Goal: Task Accomplishment & Management: Manage account settings

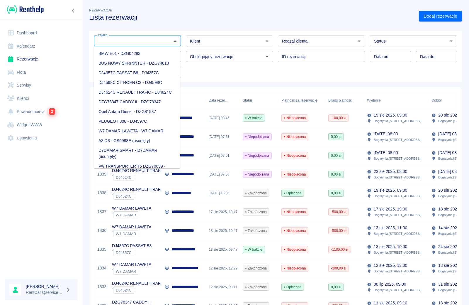
click at [157, 42] on input "Pojazd" at bounding box center [133, 40] width 74 height 7
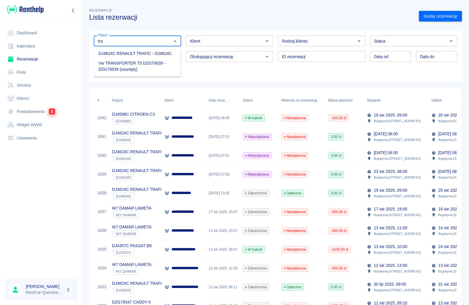
click at [148, 54] on li "DJ4624C RENAULT TRAFIC - DJ4624C" at bounding box center [137, 54] width 86 height 10
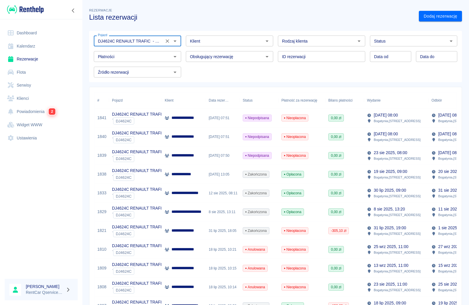
type input "DJ4624C RENAULT TRAFIC - DJ4624C"
click at [252, 157] on div "Niepodpisana" at bounding box center [257, 155] width 29 height 7
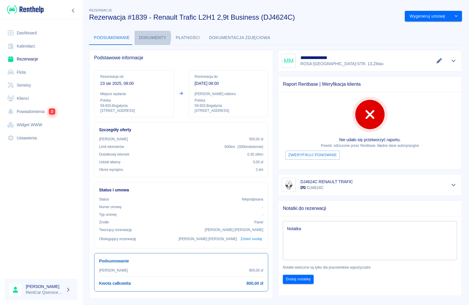
click at [148, 37] on button "Dokumenty" at bounding box center [153, 38] width 37 height 14
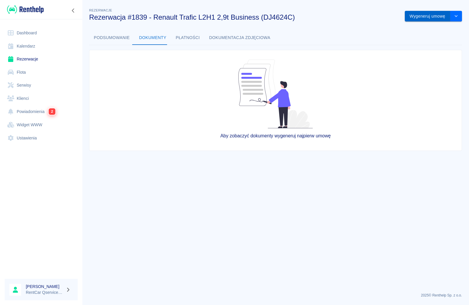
click at [423, 16] on button "Wygeneruj umowę" at bounding box center [427, 16] width 45 height 11
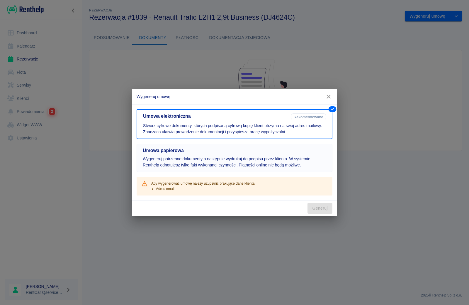
click at [218, 155] on button "Umowa papierowa Wygeneruj potrzebne dokumenty a następnie wydrukuj do podpisu p…" at bounding box center [235, 158] width 196 height 28
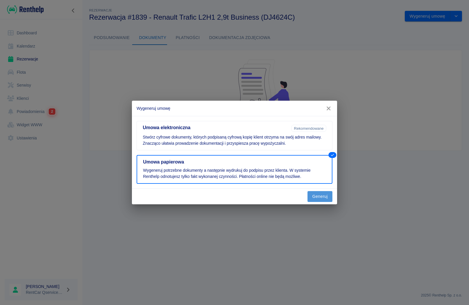
click at [312, 196] on button "Generuj" at bounding box center [320, 196] width 25 height 11
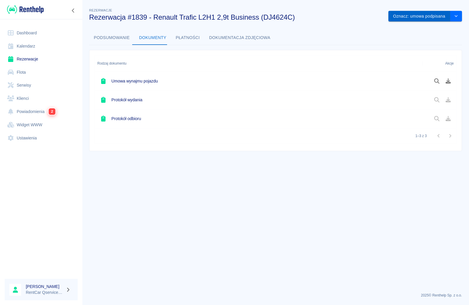
click at [429, 18] on button "Oznacz: umowa podpisana" at bounding box center [420, 16] width 62 height 11
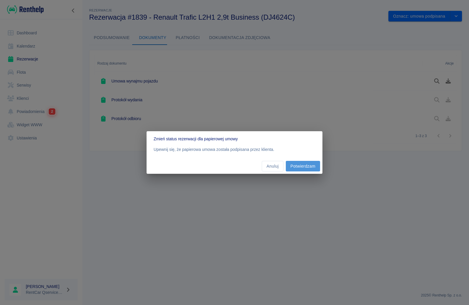
click at [301, 170] on button "Potwierdzam" at bounding box center [303, 166] width 34 height 11
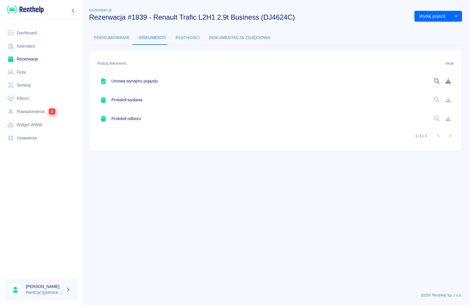
click at [143, 82] on h6 "Umowa wynajmu pojazdu" at bounding box center [134, 81] width 46 height 6
click at [429, 13] on button "Wydaj pojazd" at bounding box center [433, 16] width 36 height 11
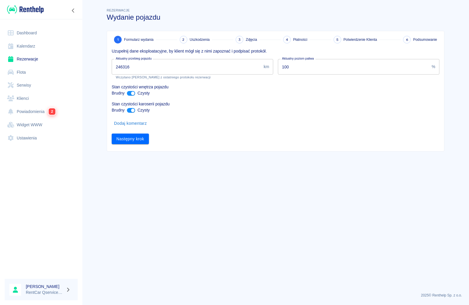
click at [182, 70] on input "246316" at bounding box center [187, 67] width 150 height 16
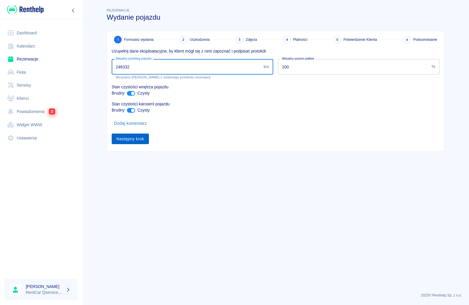
type input "246332"
click at [124, 138] on button "Następny krok" at bounding box center [130, 138] width 37 height 11
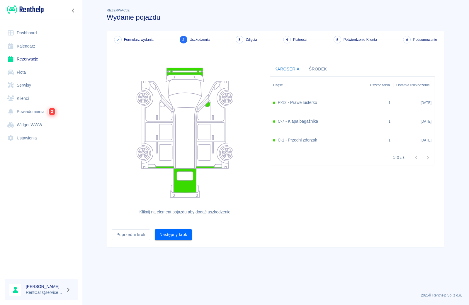
click at [160, 236] on button "Następny krok" at bounding box center [173, 234] width 37 height 11
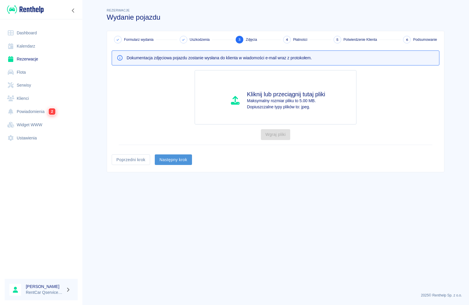
click at [172, 155] on button "Następny krok" at bounding box center [173, 159] width 37 height 11
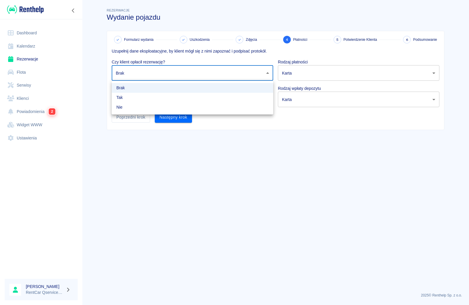
click at [173, 76] on body "Używamy plików Cookies, by zapewnić Ci najlepsze możliwe doświadczenie. Aby dow…" at bounding box center [234, 152] width 469 height 305
click at [174, 99] on li "Tak" at bounding box center [193, 98] width 162 height 10
type input "true"
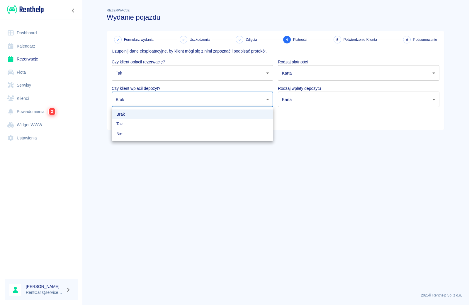
click at [176, 100] on body "Używamy plików Cookies, by zapewnić Ci najlepsze możliwe doświadczenie. Aby dow…" at bounding box center [234, 152] width 469 height 305
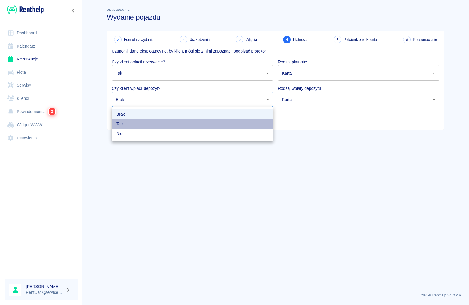
click at [168, 128] on li "Tak" at bounding box center [193, 124] width 162 height 10
type input "true"
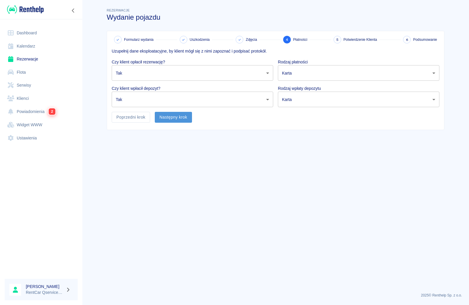
click at [168, 116] on button "Następny krok" at bounding box center [173, 117] width 37 height 11
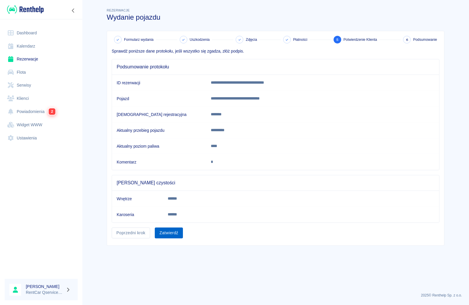
click at [168, 235] on button "Zatwierdź" at bounding box center [169, 232] width 28 height 11
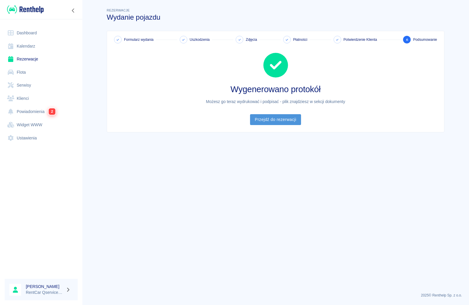
click at [276, 124] on link "Przejdź do rezerwacji" at bounding box center [275, 119] width 51 height 11
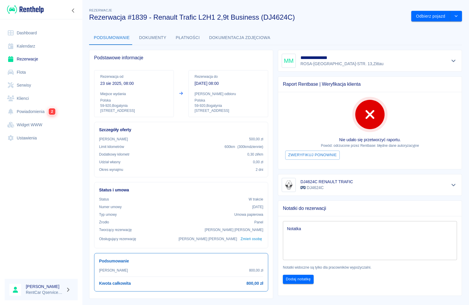
click at [142, 38] on button "Dokumenty" at bounding box center [153, 38] width 37 height 14
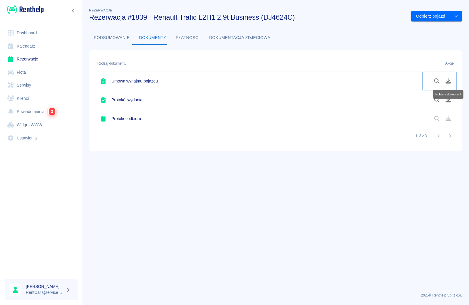
click at [449, 83] on icon "Pobierz dokument" at bounding box center [448, 80] width 5 height 5
click at [123, 100] on h6 "Protokół wydania" at bounding box center [126, 100] width 31 height 6
click at [449, 100] on icon "Pobierz dokument" at bounding box center [448, 99] width 5 height 5
